Goal: Information Seeking & Learning: Learn about a topic

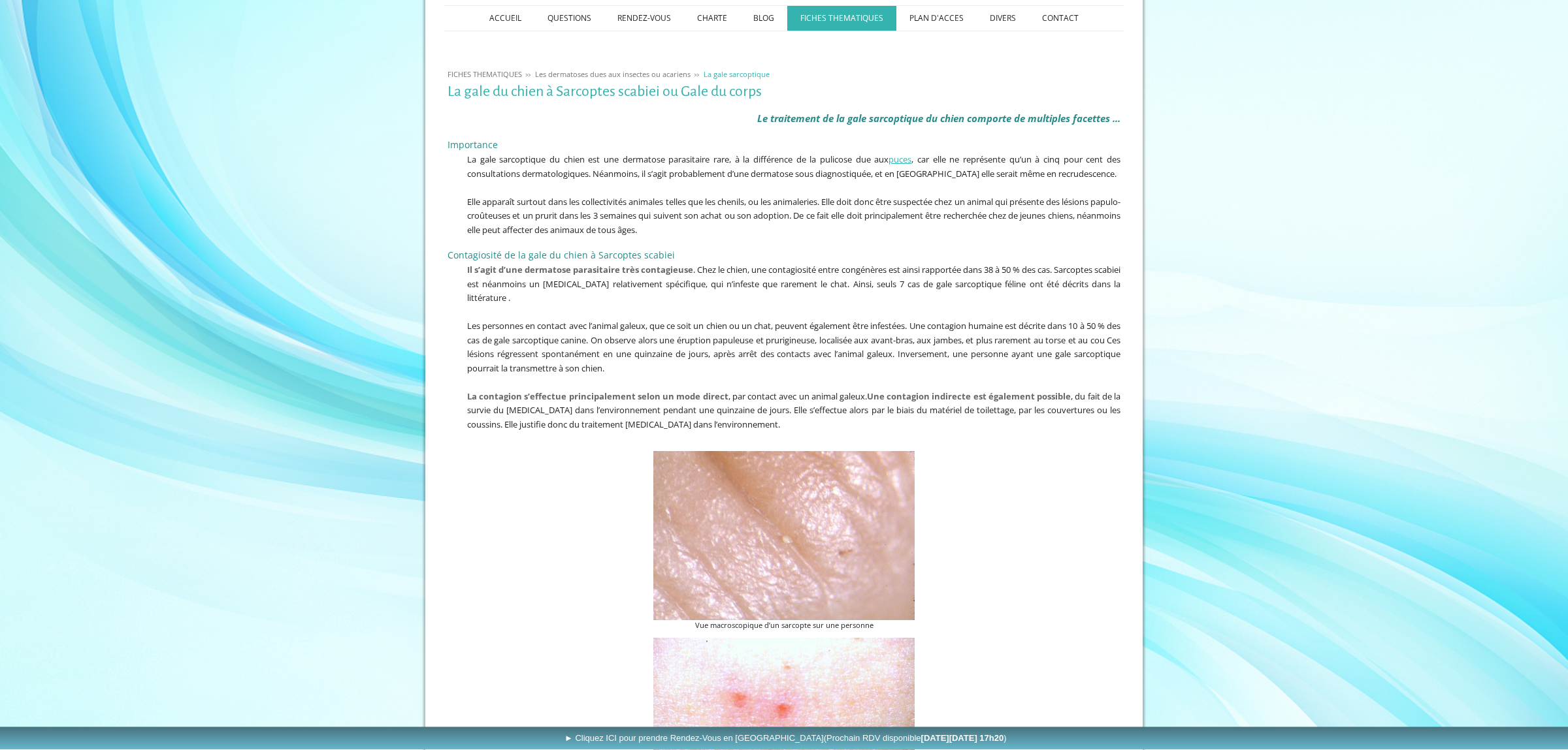
scroll to position [206, 0]
click at [464, 544] on figure "Vue macroscopique d’un sarcopte sur une personne" at bounding box center [784, 540] width 673 height 180
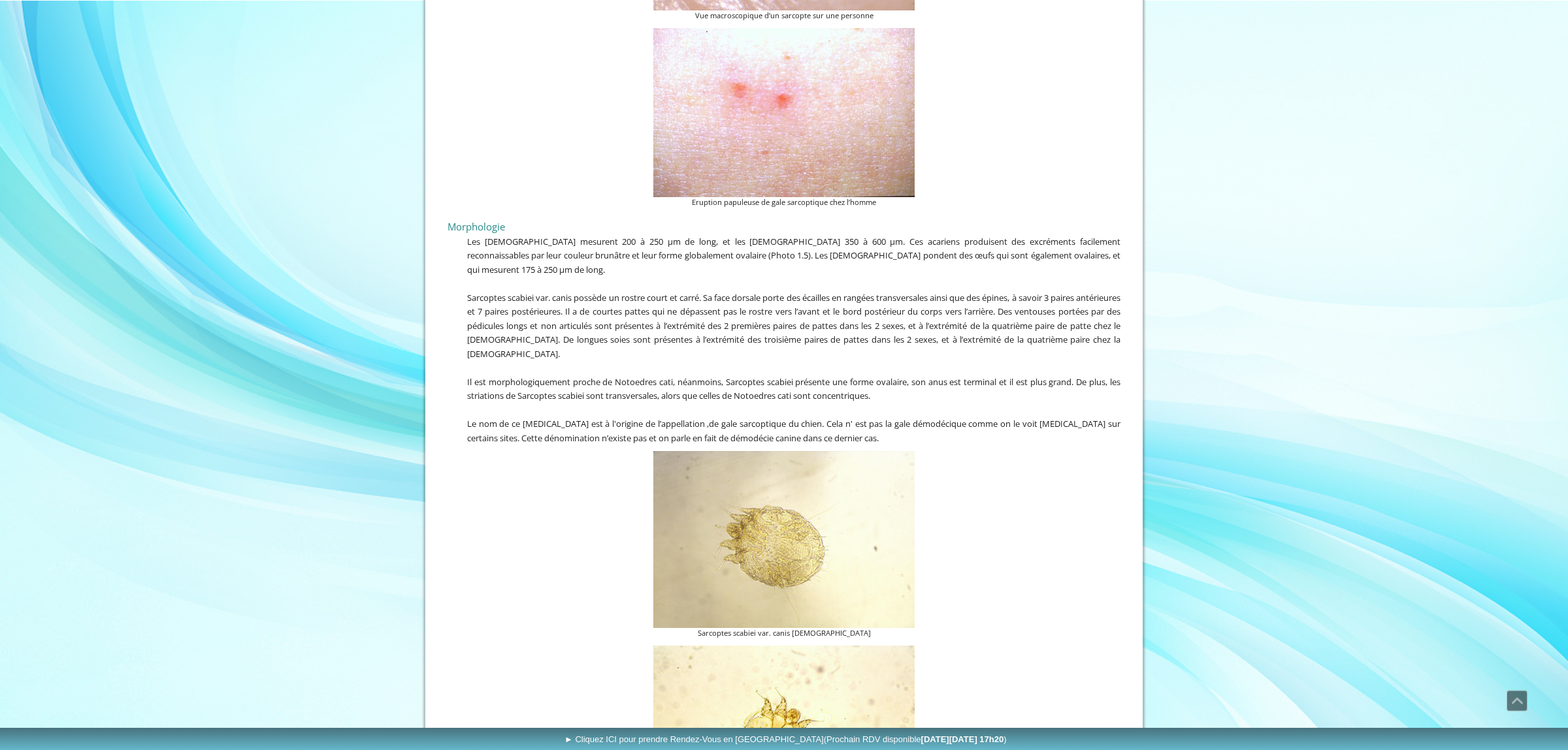
scroll to position [754, 0]
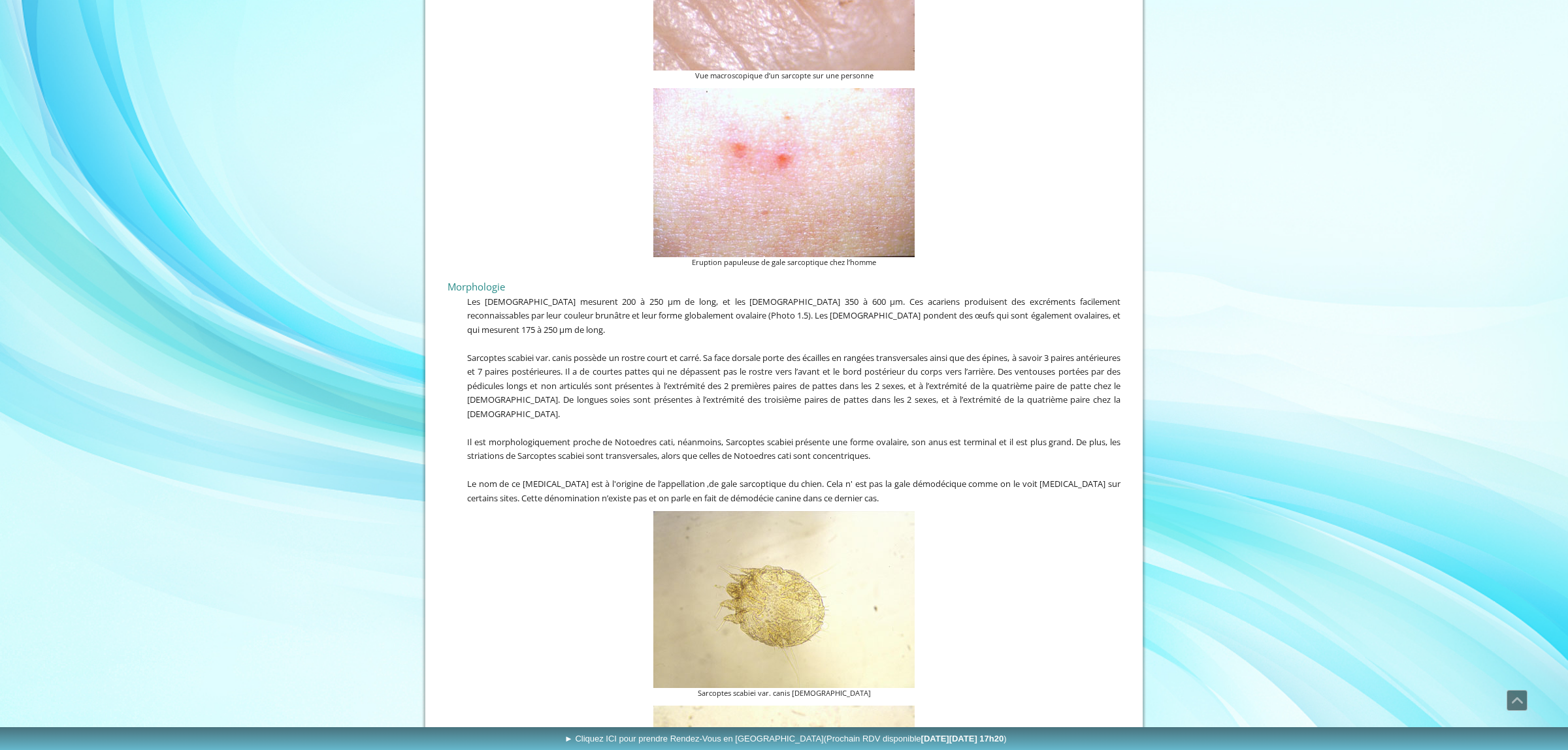
click at [509, 391] on p "Sarcoptes scabiei var. canis possède un rostre court et carré. Sa face dorsale …" at bounding box center [784, 386] width 673 height 70
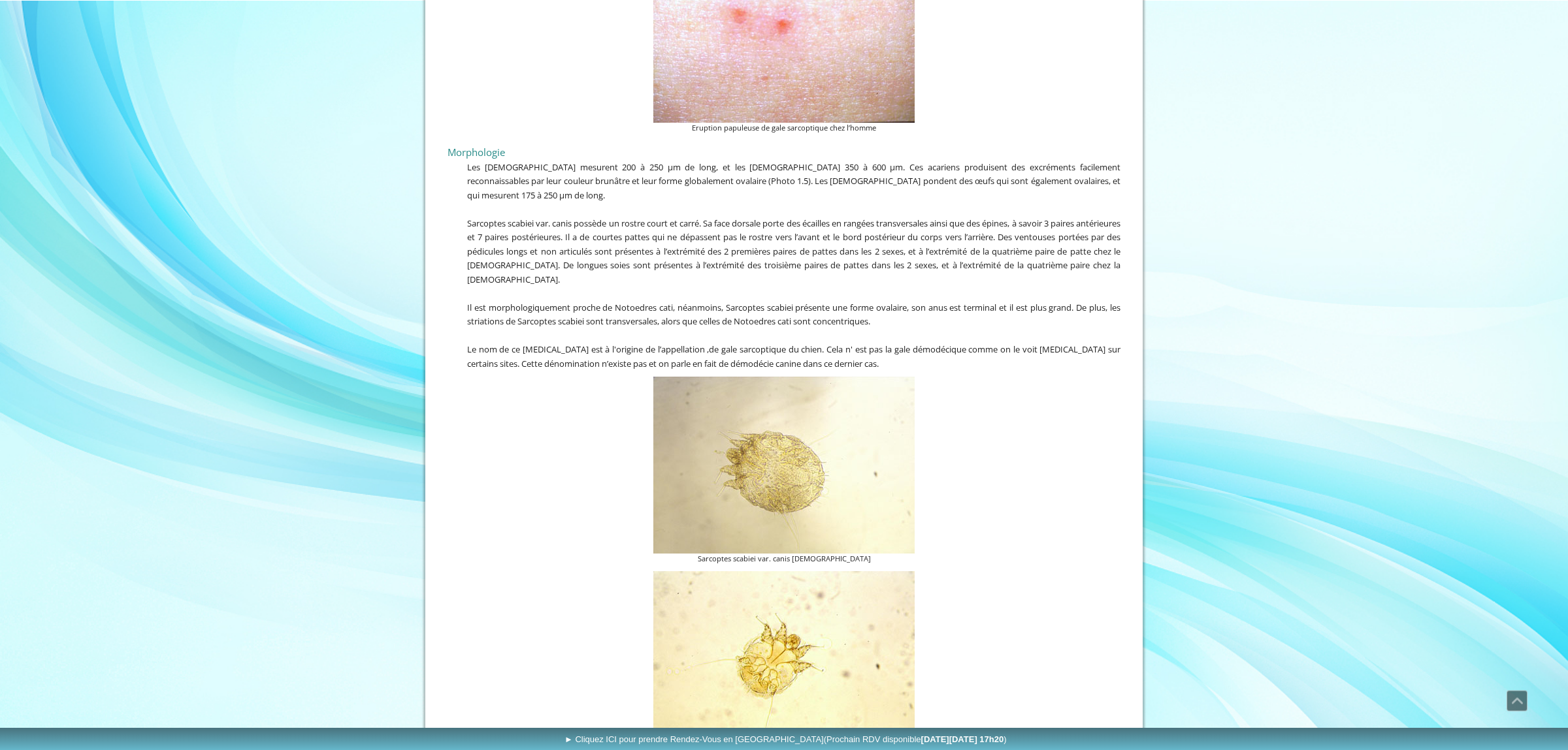
scroll to position [891, 0]
click at [544, 480] on figure "Sarcoptes scabiei var. canis [DEMOGRAPHIC_DATA]" at bounding box center [784, 468] width 673 height 188
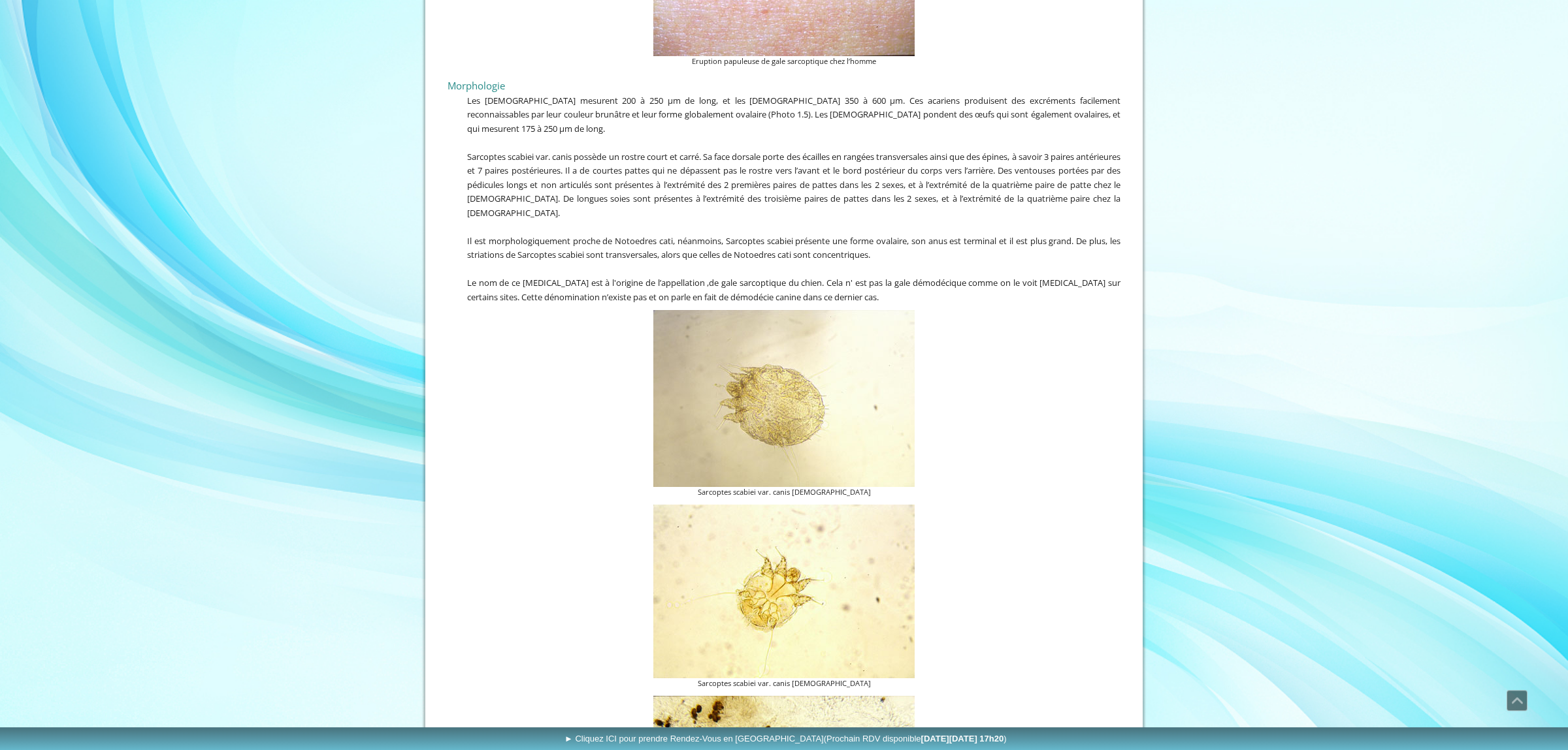
scroll to position [1028, 0]
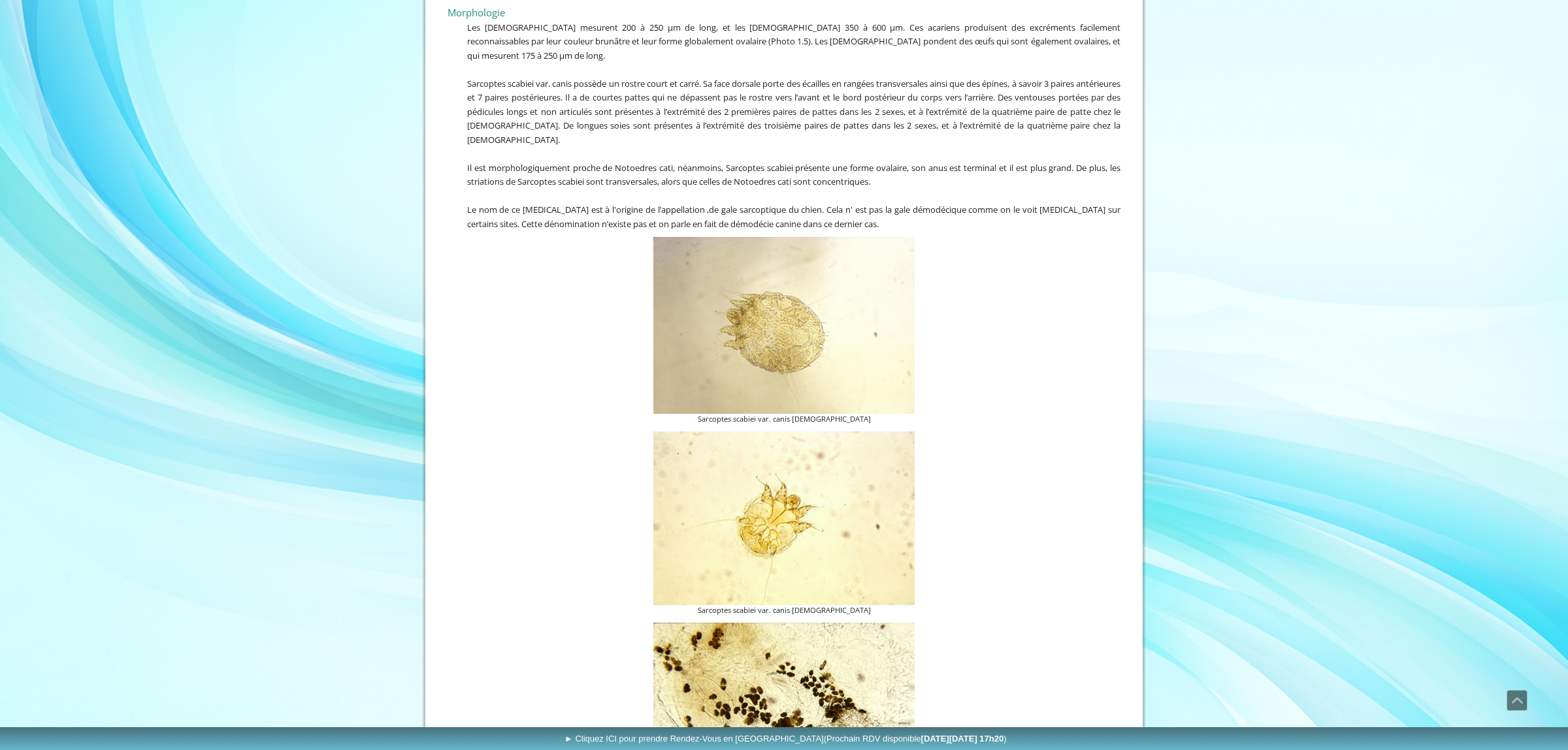
click at [544, 480] on figure "Sarcoptes scabiei var. canis [DEMOGRAPHIC_DATA]" at bounding box center [784, 524] width 673 height 185
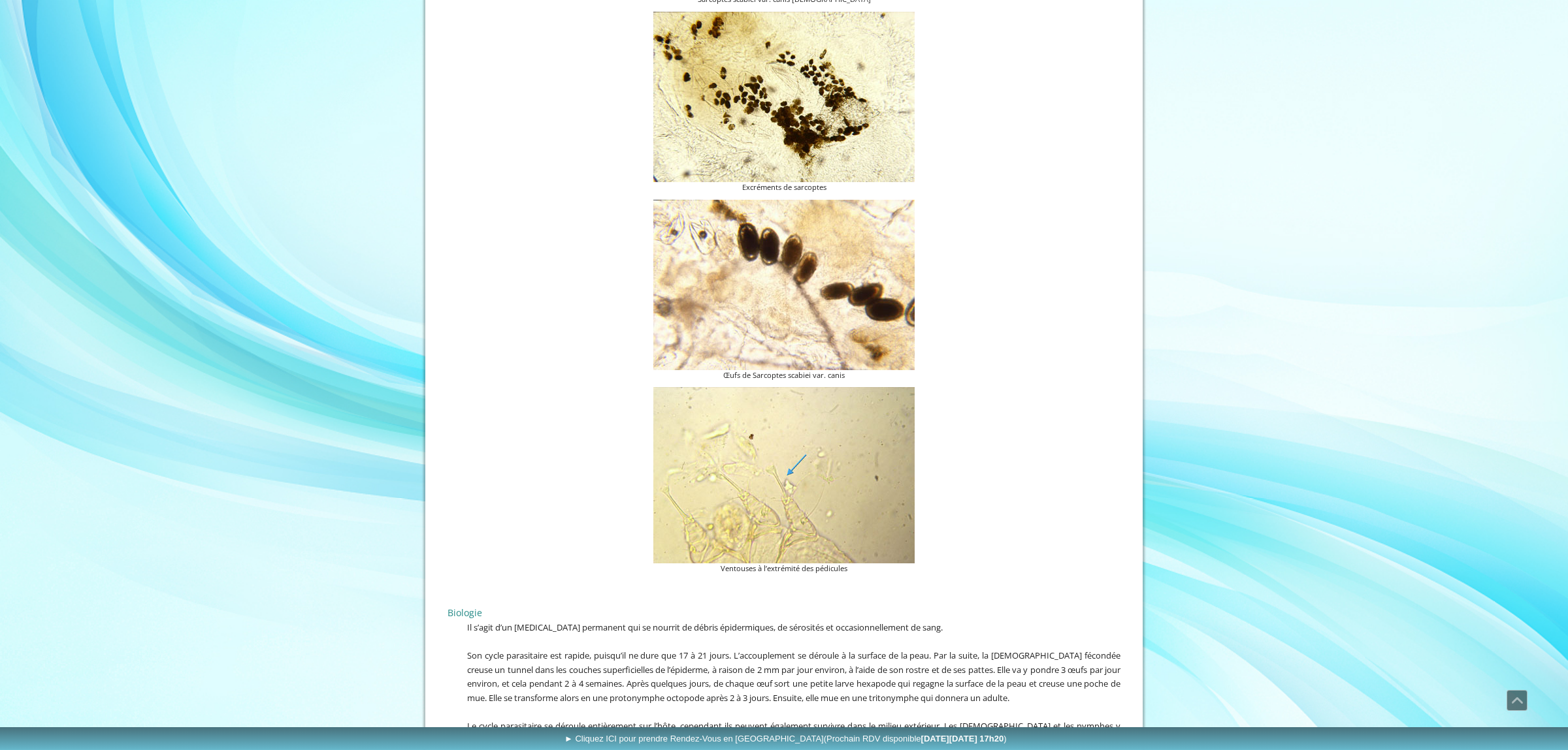
scroll to position [1714, 0]
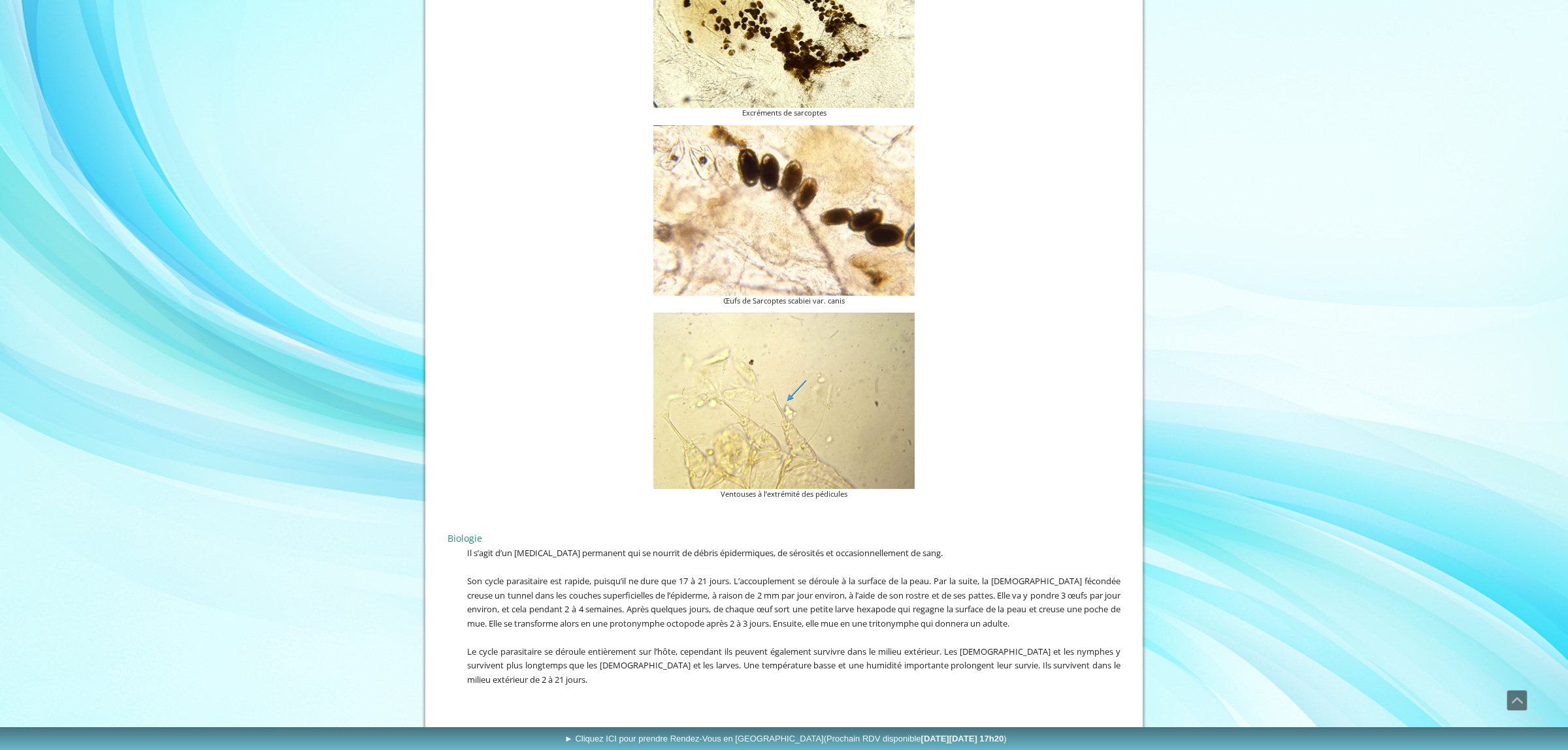
click at [544, 503] on div "Biologie Il s’agit d’un [MEDICAL_DATA] permanent qui se nourrit de débris épide…" at bounding box center [784, 602] width 679 height 200
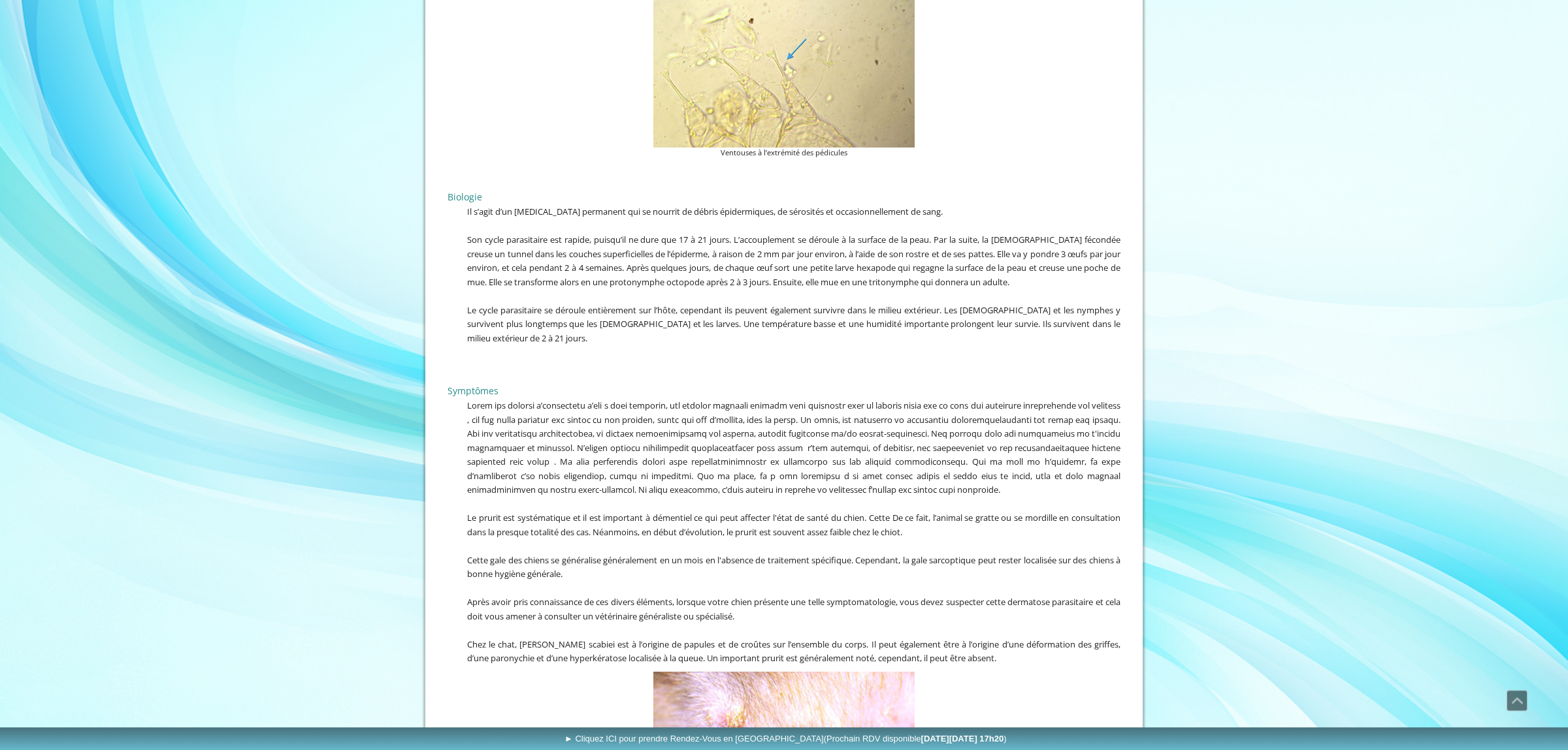
scroll to position [2057, 0]
click at [544, 509] on p "Le prurit est systématique et il est important à démentiel ce qui peut affecter…" at bounding box center [784, 523] width 673 height 28
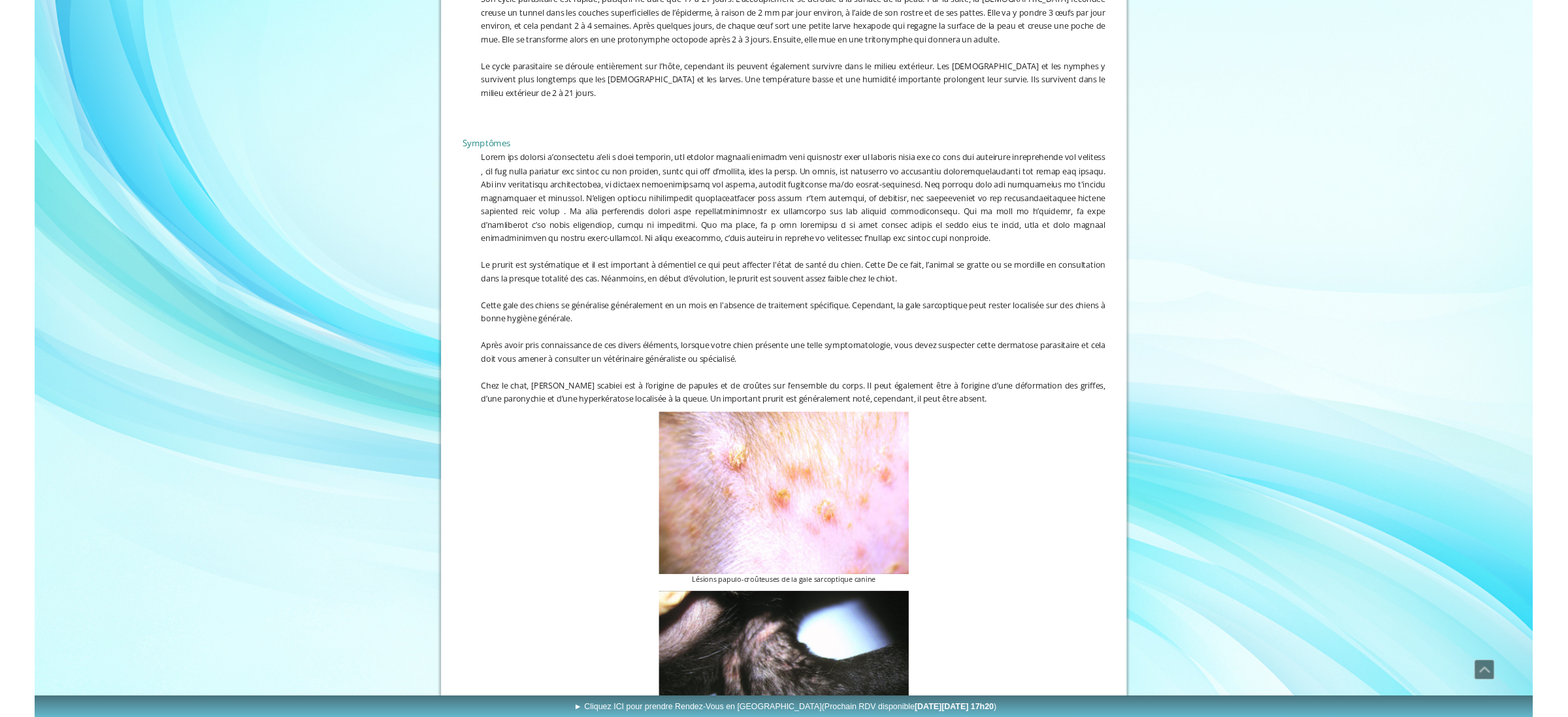
scroll to position [2091, 0]
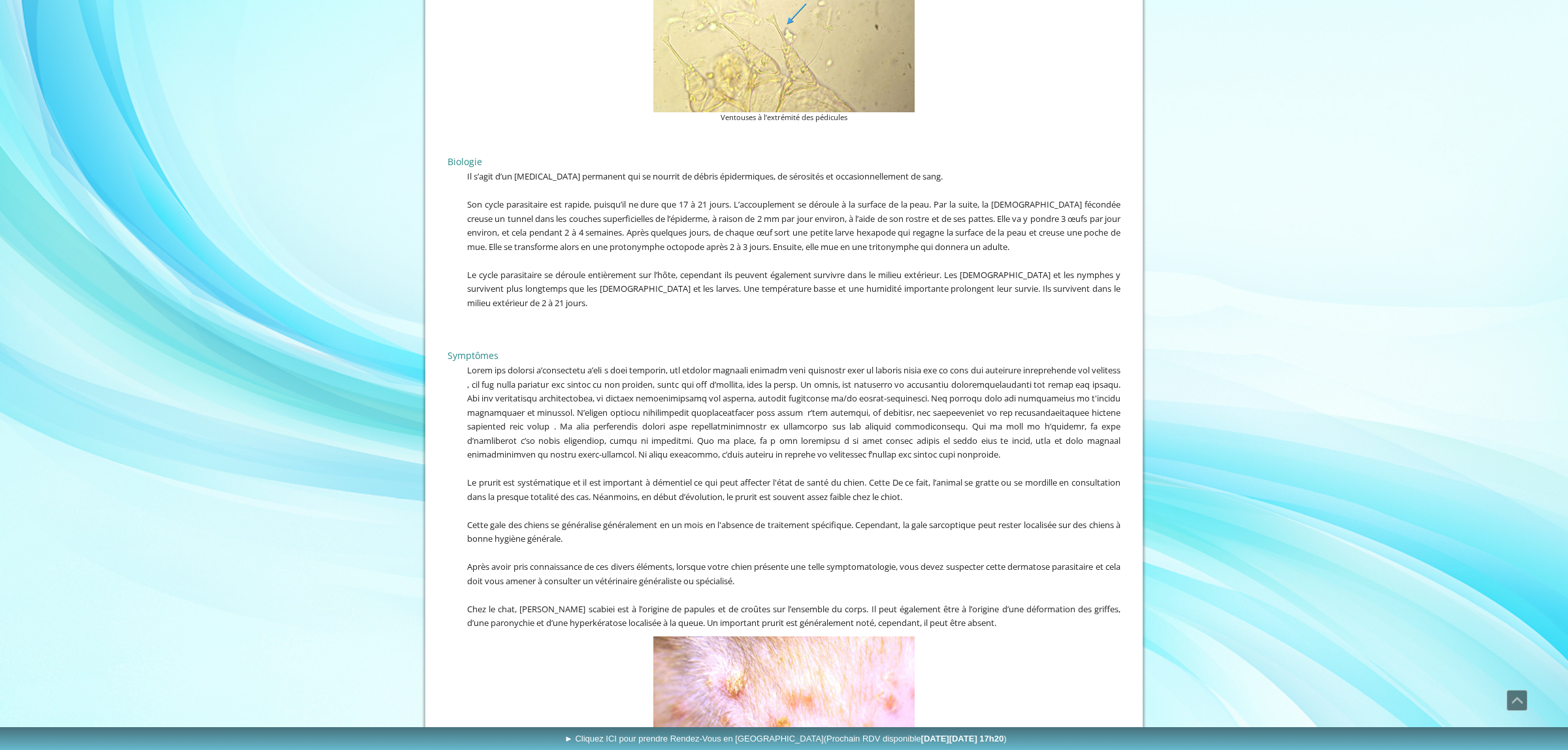
click at [333, 211] on div "ACCUEIL QUESTIONS RENDEZ-VOUS Les Rendez-Vous au Cabinet VetDerm Les Rendez-Vou…" at bounding box center [784, 170] width 1568 height 4523
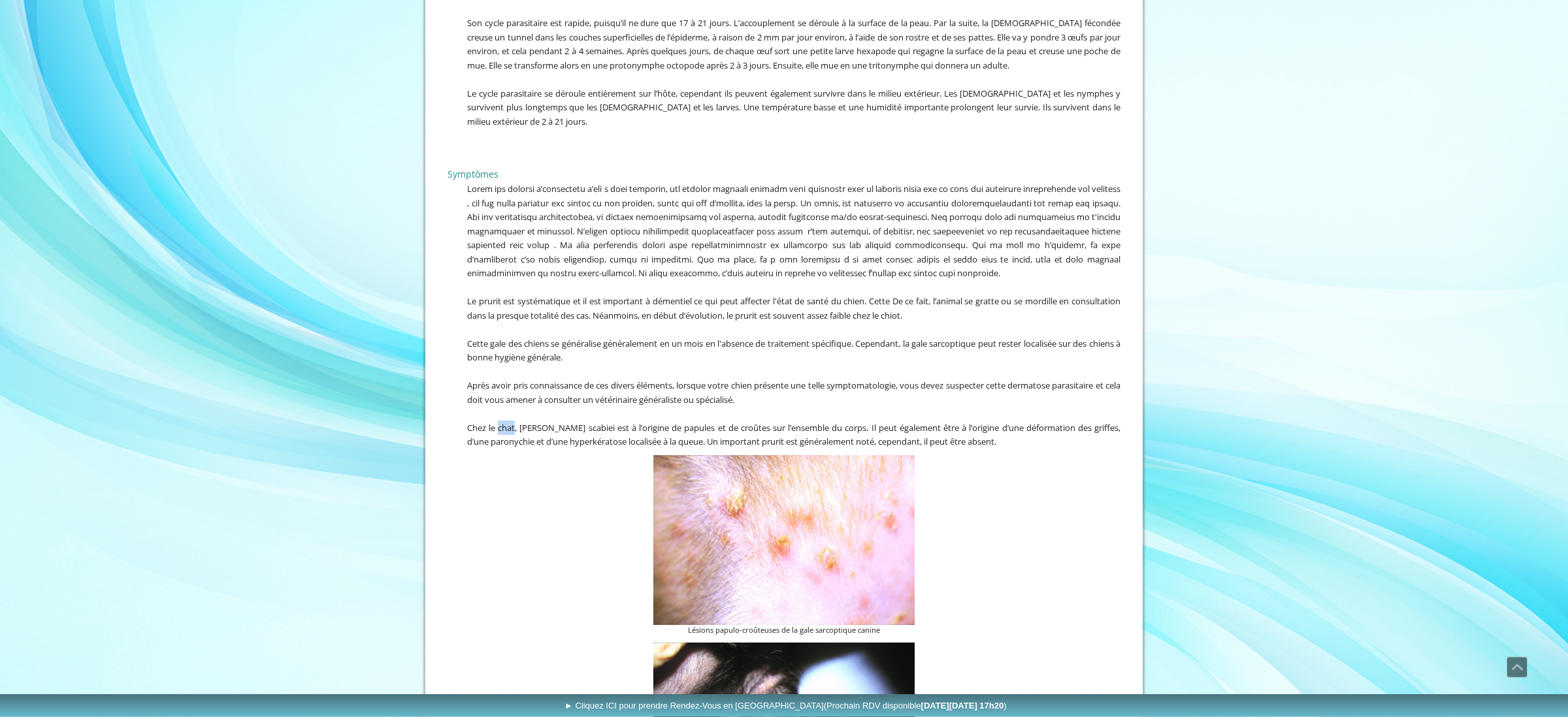
scroll to position [2240, 0]
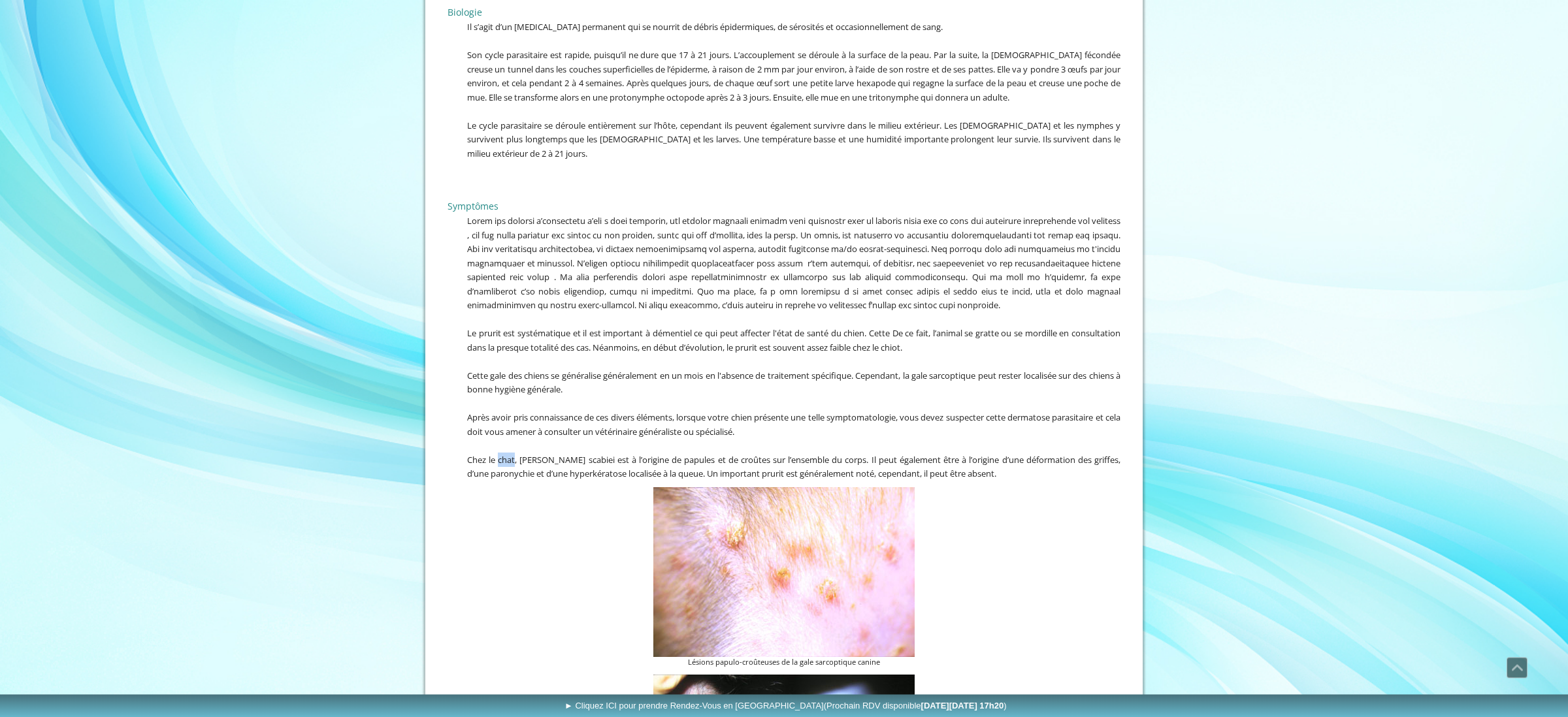
click at [492, 454] on span "Chez le chat, [PERSON_NAME] scabiei est à l’origine de papules et de croûtes su…" at bounding box center [794, 467] width 653 height 26
copy span "paronychie"
click at [558, 396] on p at bounding box center [784, 403] width 673 height 15
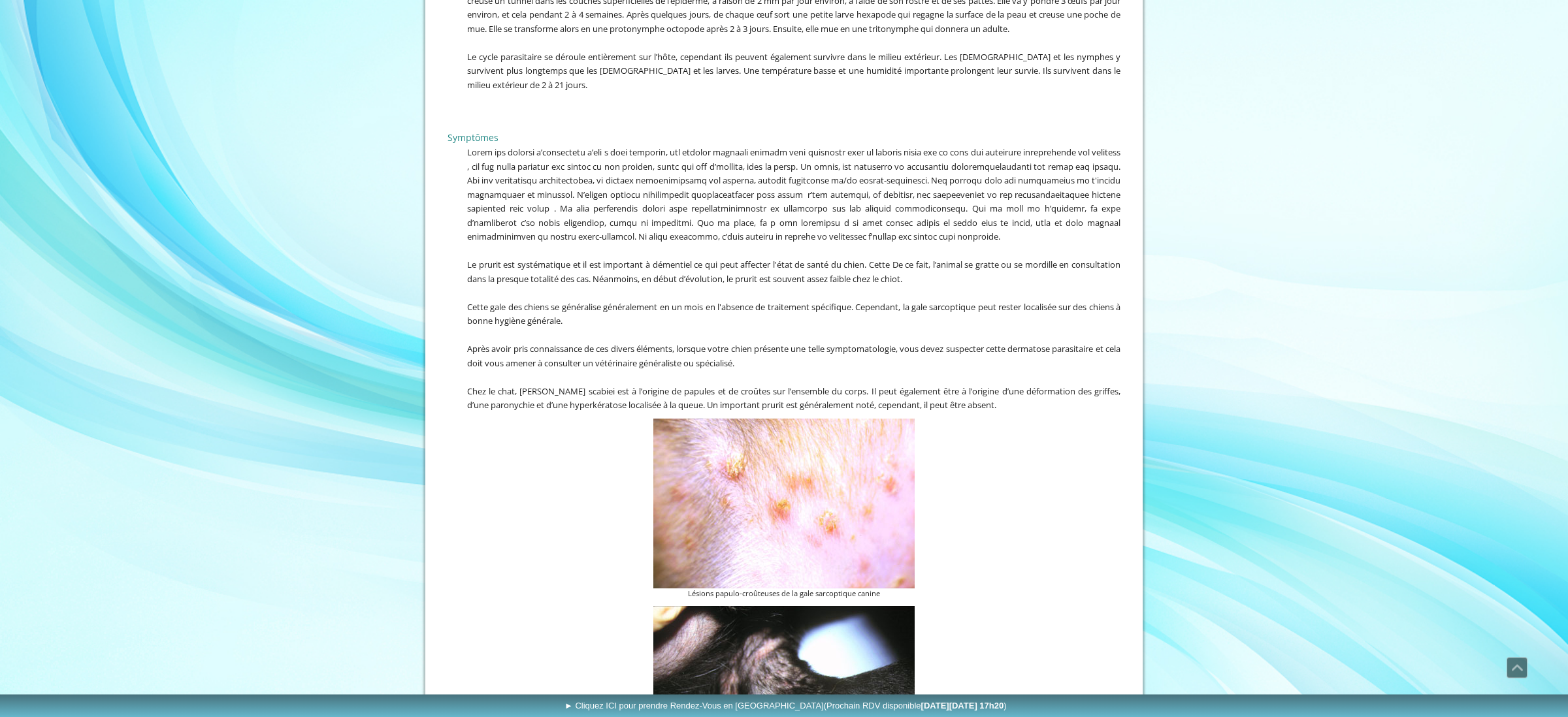
scroll to position [60, 0]
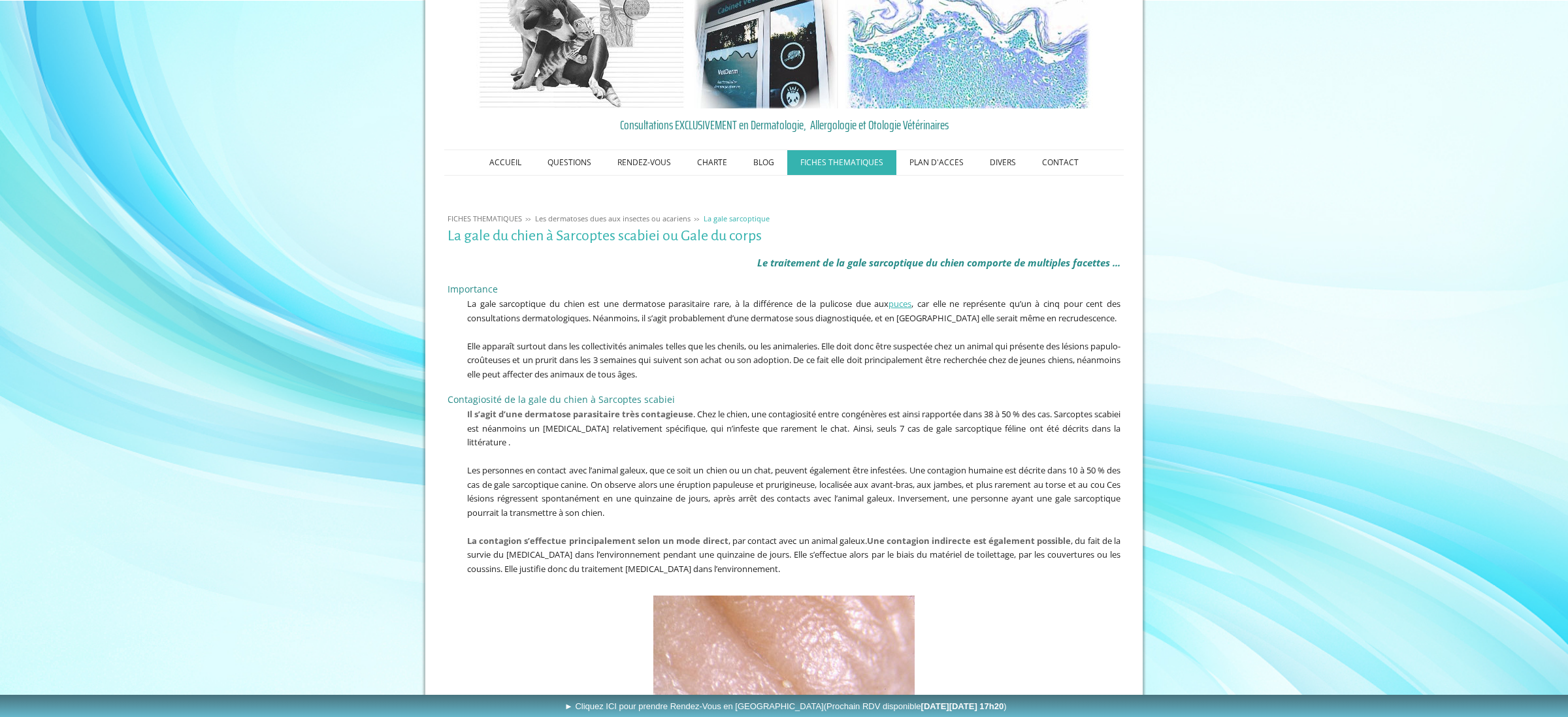
click at [641, 466] on span "Les personnes en contact avec l’animal galeux, que ce soit un chien ou un chat,…" at bounding box center [794, 490] width 653 height 54
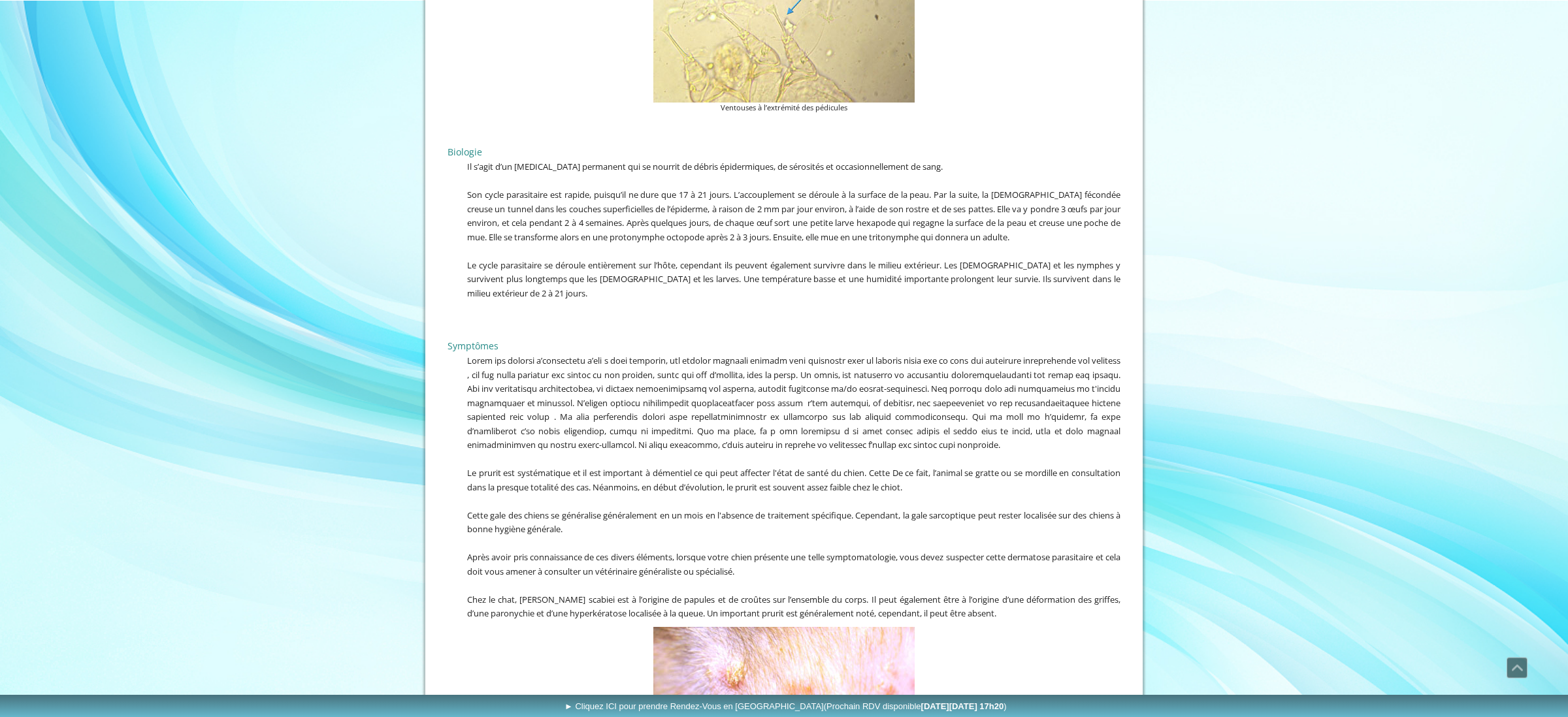
scroll to position [2185, 0]
